Goal: Communication & Community: Participate in discussion

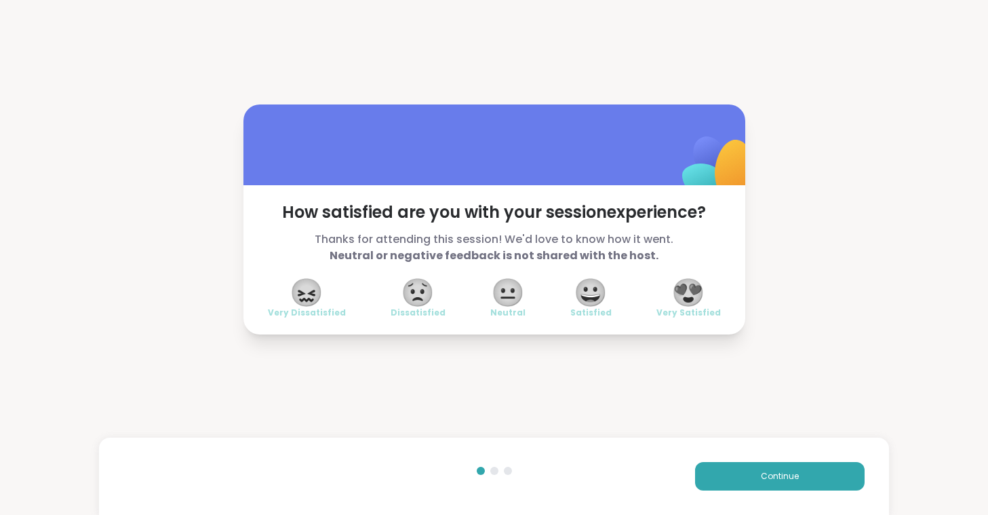
click at [692, 296] on span "😍" at bounding box center [688, 292] width 34 height 24
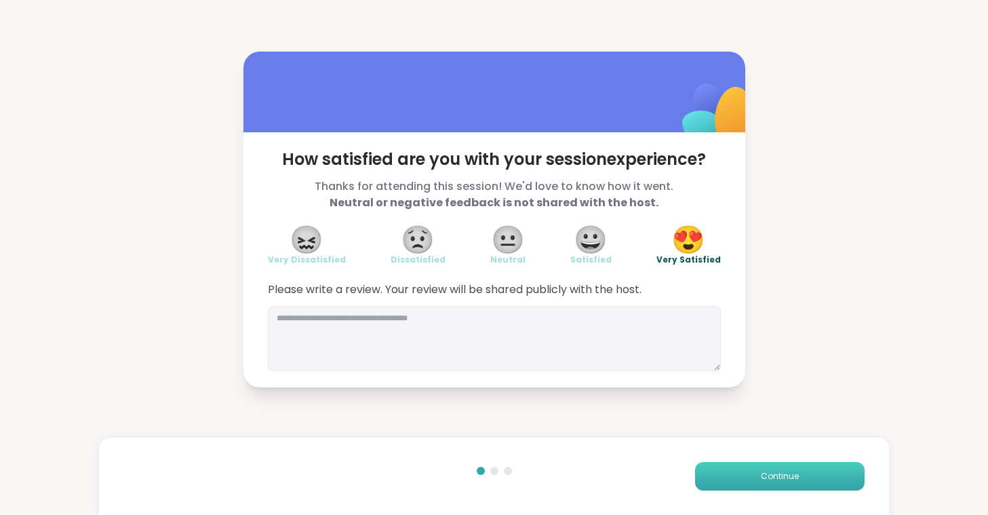
click at [754, 473] on button "Continue" at bounding box center [780, 476] width 170 height 28
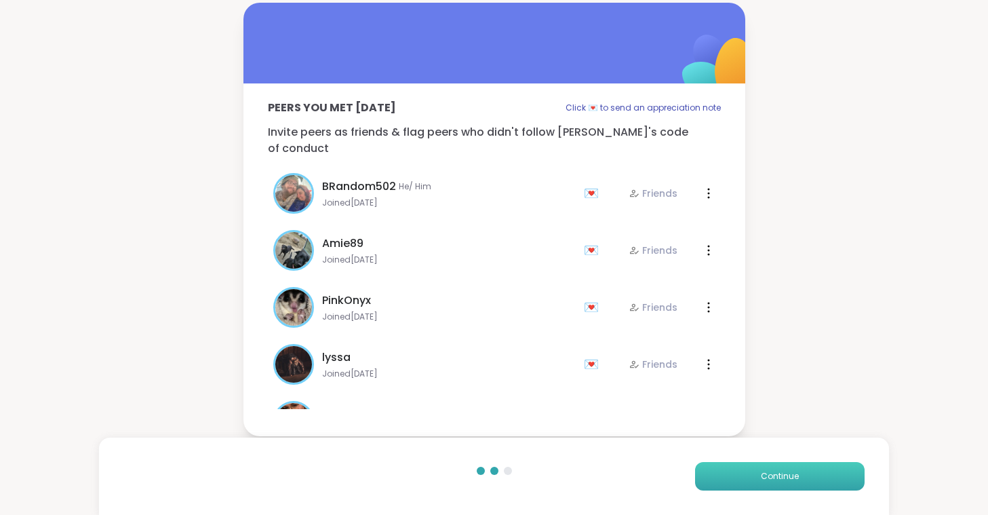
click at [754, 473] on button "Continue" at bounding box center [780, 476] width 170 height 28
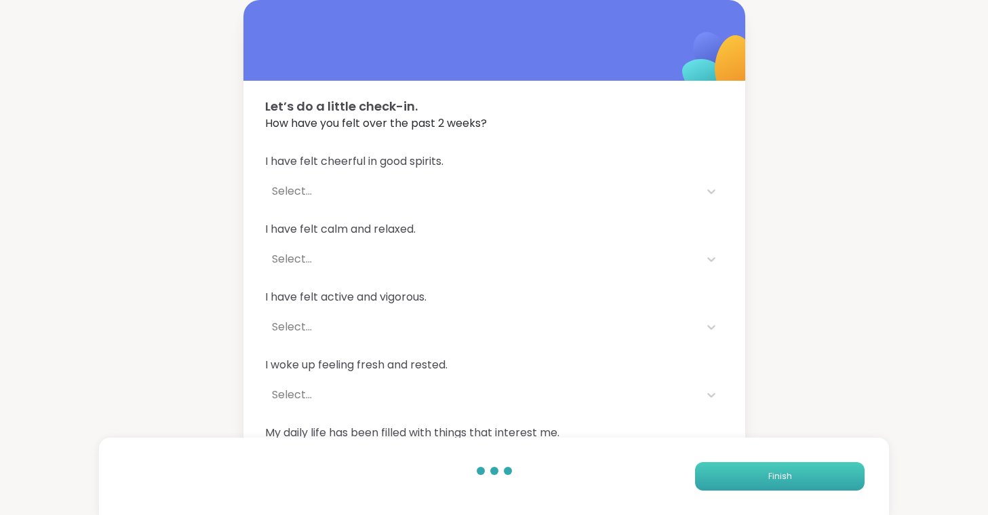
click at [754, 473] on button "Finish" at bounding box center [780, 476] width 170 height 28
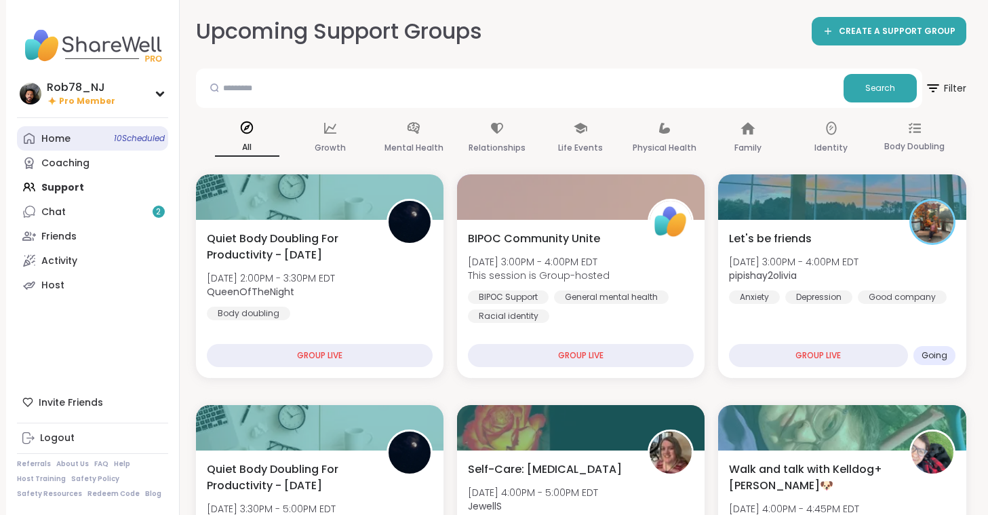
click at [75, 134] on link "Home 10 Scheduled" at bounding box center [92, 138] width 151 height 24
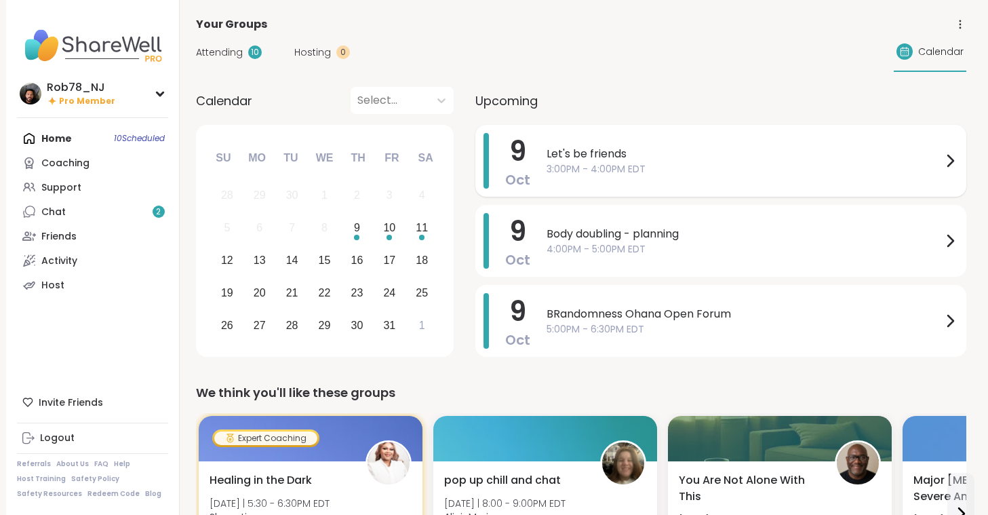
click at [604, 174] on span "3:00PM - 4:00PM EDT" at bounding box center [744, 169] width 395 height 14
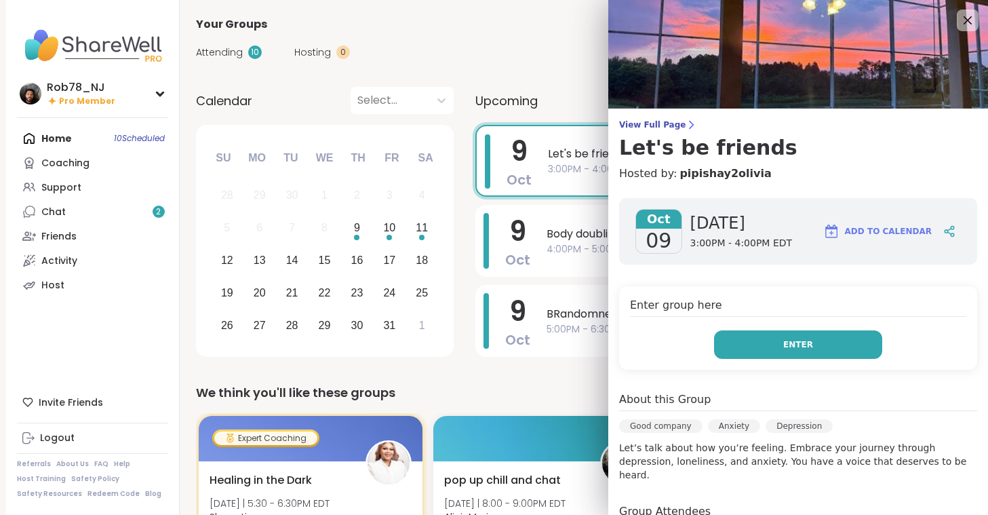
click at [732, 341] on button "Enter" at bounding box center [798, 344] width 168 height 28
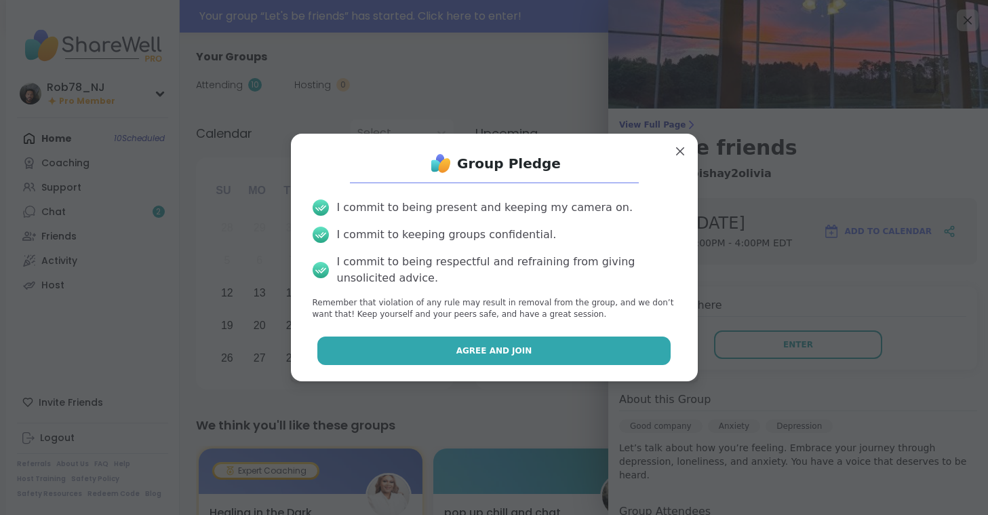
click at [511, 342] on button "Agree and Join" at bounding box center [493, 350] width 353 height 28
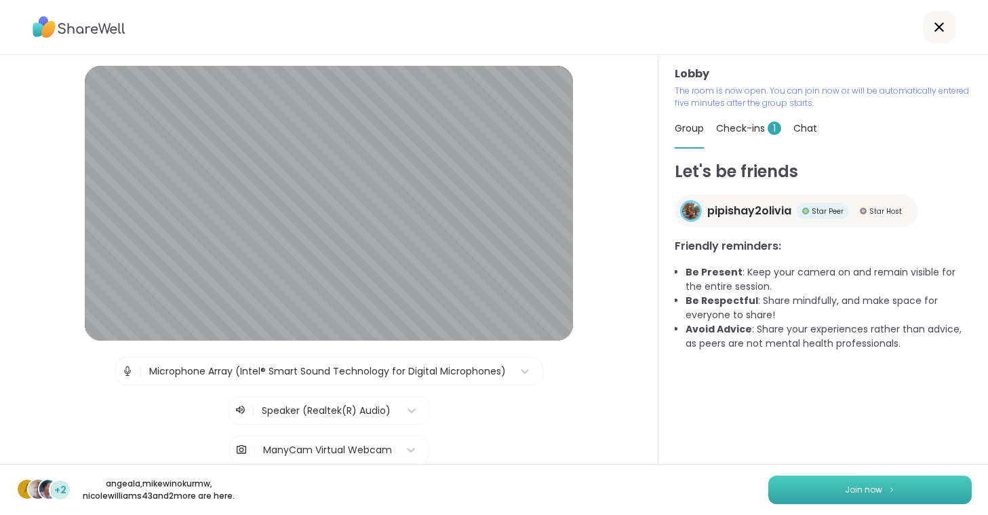
click at [809, 485] on button "Join now" at bounding box center [869, 489] width 203 height 28
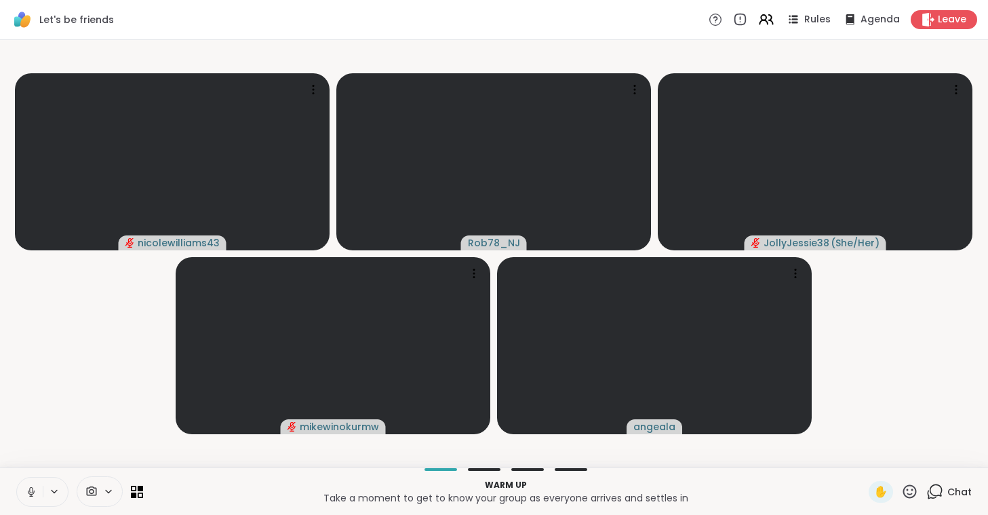
click at [26, 484] on button at bounding box center [30, 491] width 26 height 28
click at [96, 485] on icon at bounding box center [91, 491] width 12 height 13
click at [102, 439] on div "ManyCam Virtual Webcam" at bounding box center [124, 443] width 144 height 16
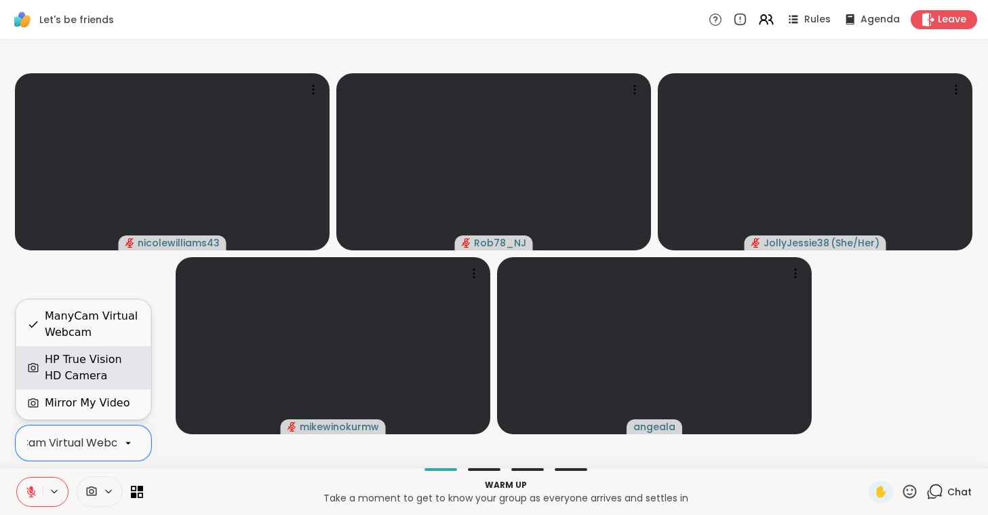
click at [99, 372] on div "HP True Vision HD Camera" at bounding box center [92, 367] width 95 height 33
